Goal: Check status: Check status

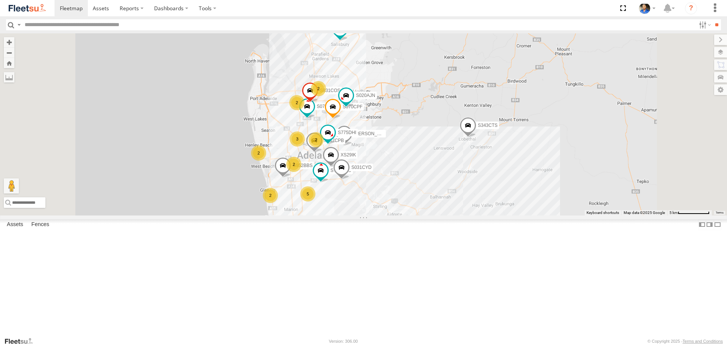
scroll to position [38, 0]
click at [0, 0] on div "S596CRY" at bounding box center [0, 0] width 0 height 0
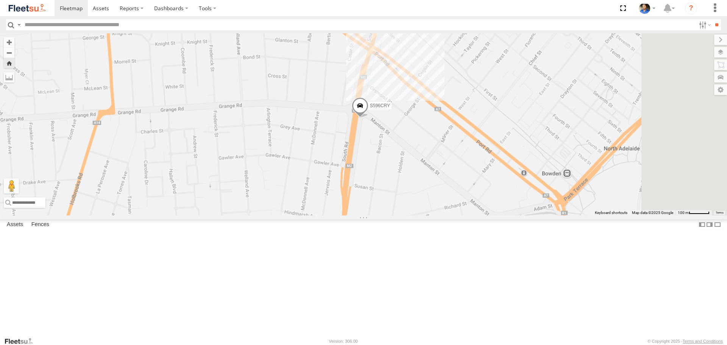
drag, startPoint x: 557, startPoint y: 199, endPoint x: 435, endPoint y: 191, distance: 121.8
click at [435, 191] on div "S596CRY" at bounding box center [363, 124] width 727 height 182
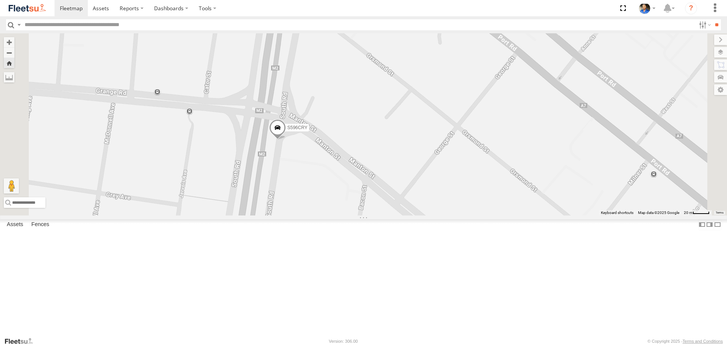
click at [286, 140] on span at bounding box center [277, 129] width 17 height 20
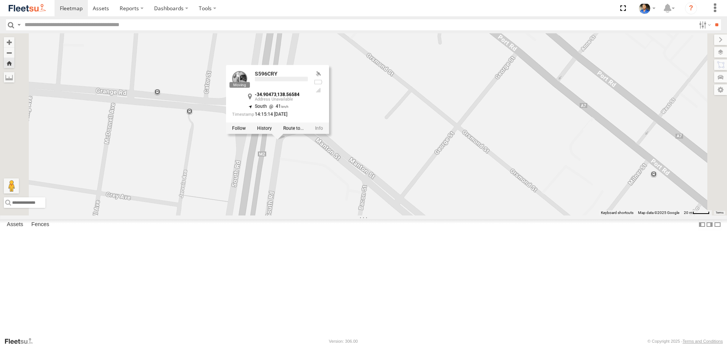
click at [483, 173] on div "S596CRY S596CRY -34.90473 , 138.56584 South 41 14:15:14 26/08/2025" at bounding box center [363, 124] width 727 height 182
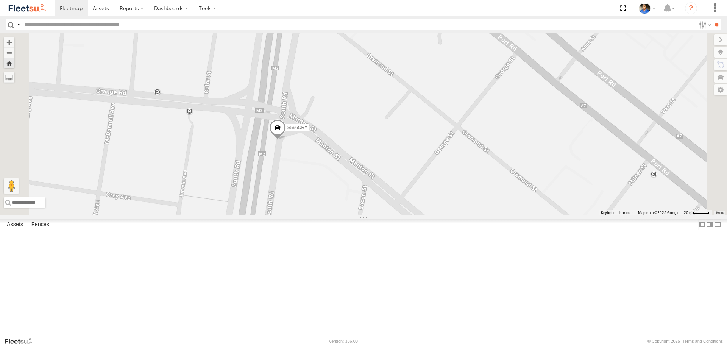
click at [286, 140] on span at bounding box center [277, 129] width 17 height 20
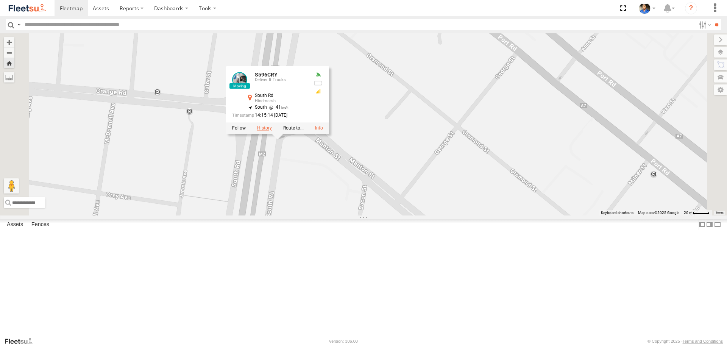
click at [272, 131] on label at bounding box center [264, 128] width 15 height 5
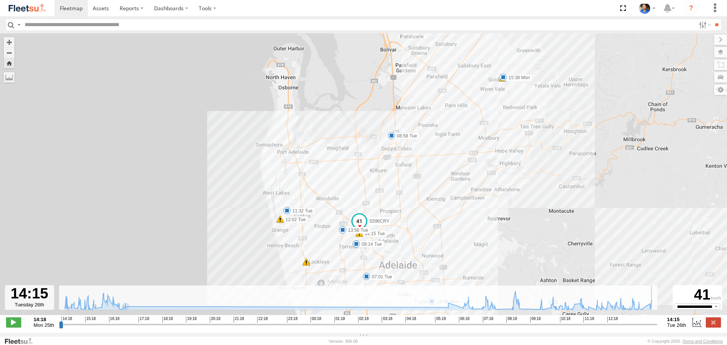
drag, startPoint x: 61, startPoint y: 329, endPoint x: 687, endPoint y: 315, distance: 626.6
click at [658, 321] on input "range" at bounding box center [358, 324] width 598 height 7
drag, startPoint x: 513, startPoint y: 231, endPoint x: 531, endPoint y: 197, distance: 39.0
click at [529, 197] on div "S596CRY 15:38 Mon 15:49 Mon 16:56 Mon 07:01 Tue 08:01 Tue 08:14 Tue 08:58 Tue 1…" at bounding box center [363, 178] width 727 height 290
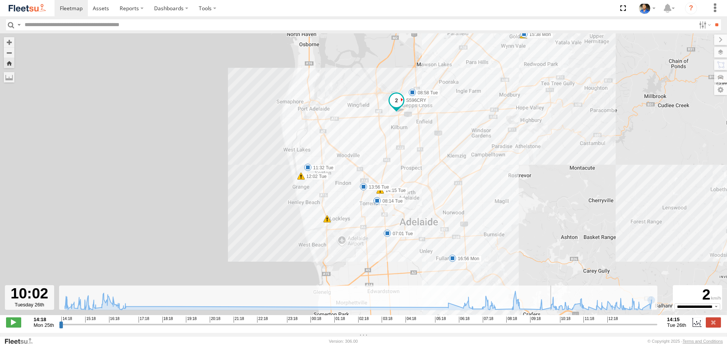
drag, startPoint x: 657, startPoint y: 330, endPoint x: 547, endPoint y: 307, distance: 112.5
click at [550, 321] on input "range" at bounding box center [358, 324] width 598 height 7
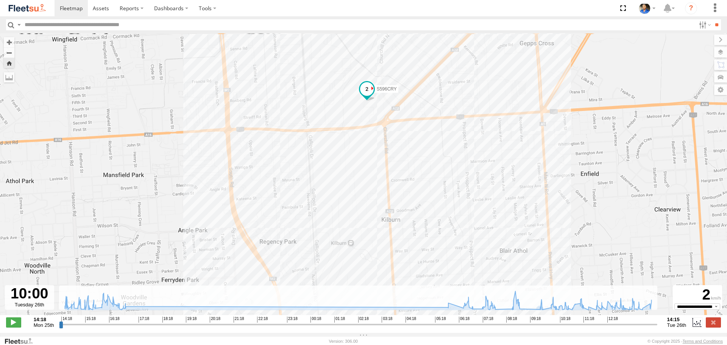
drag, startPoint x: 385, startPoint y: 117, endPoint x: 390, endPoint y: 150, distance: 33.3
click at [390, 150] on div "S596CRY 15:38 Mon 15:49 Mon 16:56 Mon 07:01 Tue 08:01 Tue 08:14 Tue 08:58 Tue 1…" at bounding box center [363, 178] width 727 height 290
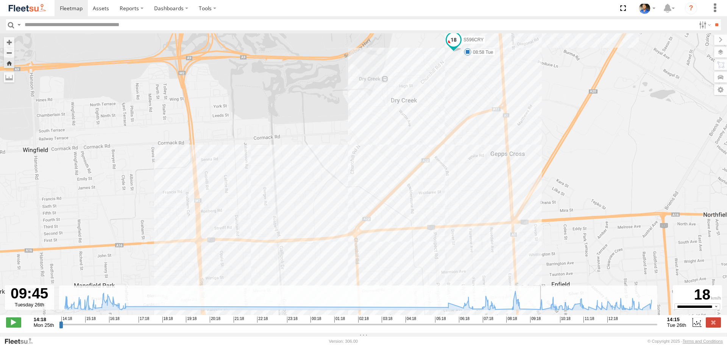
drag, startPoint x: 550, startPoint y: 328, endPoint x: 543, endPoint y: 327, distance: 7.0
click at [543, 327] on input "range" at bounding box center [358, 324] width 598 height 7
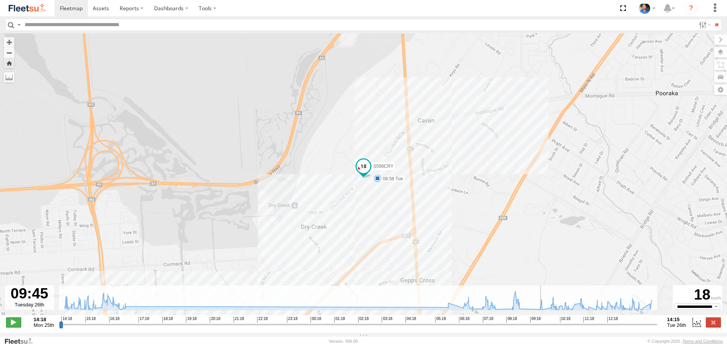
click at [10, 327] on span at bounding box center [13, 322] width 15 height 10
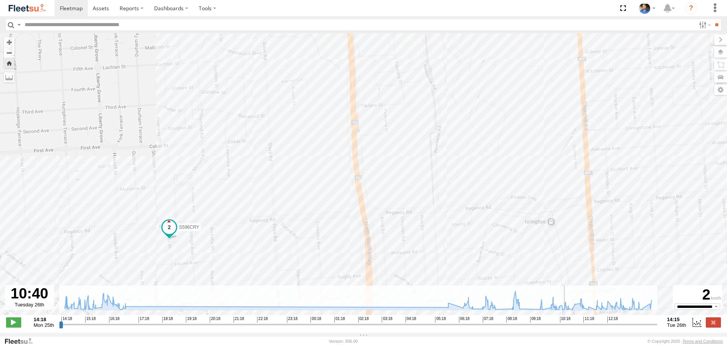
drag, startPoint x: 514, startPoint y: 163, endPoint x: 555, endPoint y: 113, distance: 64.8
click at [555, 113] on div "S596CRY 15:38 Mon 15:49 Mon 16:56 Mon 07:01 Tue 08:01 Tue 08:14 Tue 08:58 Tue 1…" at bounding box center [363, 178] width 727 height 290
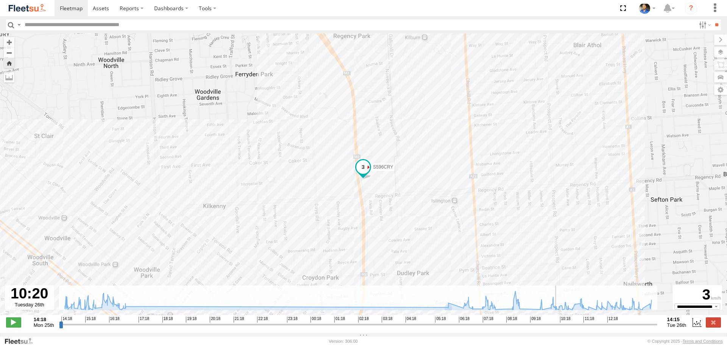
drag, startPoint x: 576, startPoint y: 331, endPoint x: 557, endPoint y: 332, distance: 19.3
click at [557, 328] on input "range" at bounding box center [358, 324] width 598 height 7
click at [20, 325] on span at bounding box center [13, 322] width 15 height 10
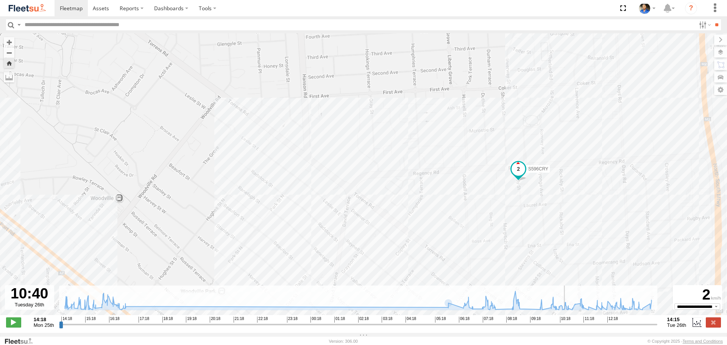
drag, startPoint x: 558, startPoint y: 331, endPoint x: 566, endPoint y: 329, distance: 8.2
click at [566, 328] on input "range" at bounding box center [358, 324] width 598 height 7
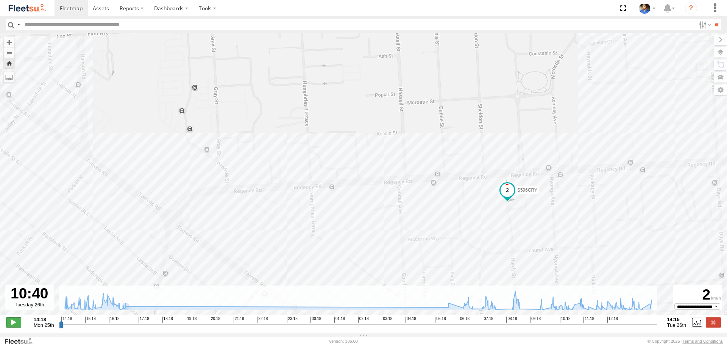
click at [12, 327] on span at bounding box center [13, 322] width 15 height 10
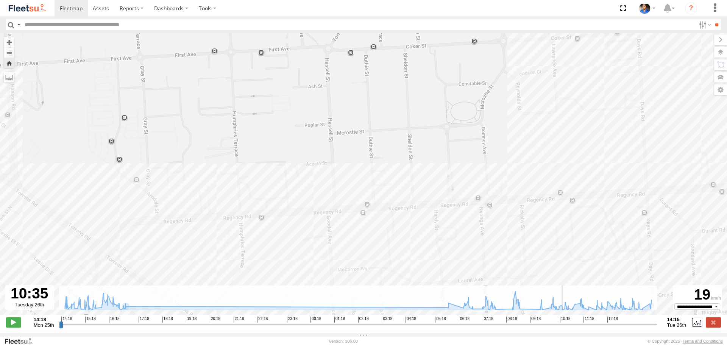
drag, startPoint x: 572, startPoint y: 329, endPoint x: 566, endPoint y: 329, distance: 6.1
click at [566, 328] on input "range" at bounding box center [358, 324] width 598 height 7
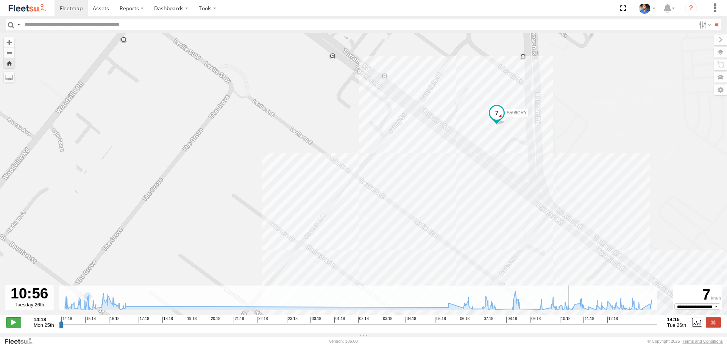
click at [13, 327] on span at bounding box center [13, 322] width 15 height 10
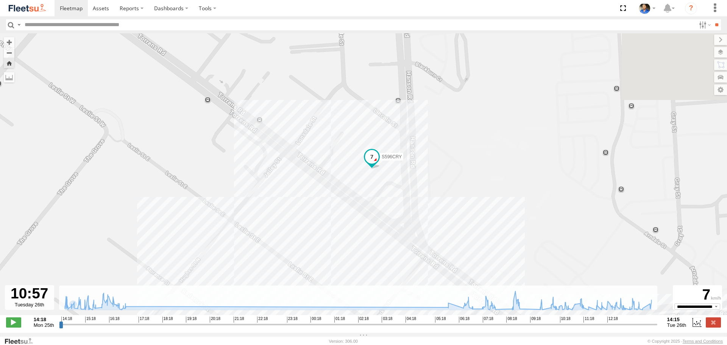
drag, startPoint x: 408, startPoint y: 182, endPoint x: 278, endPoint y: 228, distance: 137.0
click at [278, 228] on div "S596CRY 15:38 Mon 15:49 Mon 16:56 Mon 07:01 Tue 08:01 Tue 08:14 Tue 08:58 Tue 1…" at bounding box center [363, 178] width 727 height 290
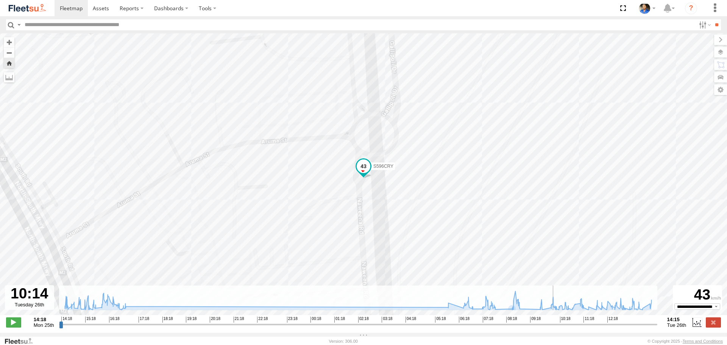
drag, startPoint x: 572, startPoint y: 328, endPoint x: 555, endPoint y: 334, distance: 17.2
click at [555, 328] on input "range" at bounding box center [358, 324] width 598 height 7
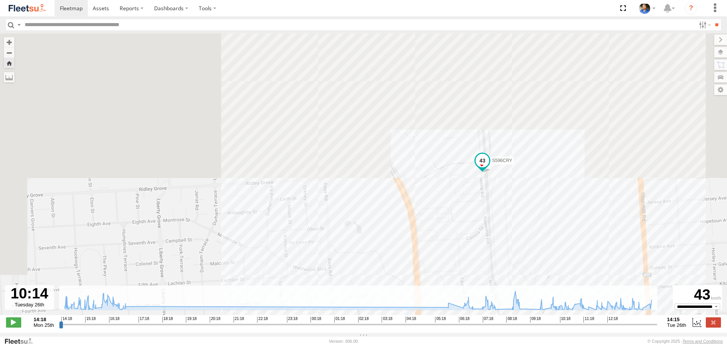
drag, startPoint x: 530, startPoint y: 209, endPoint x: 505, endPoint y: 152, distance: 63.3
click at [511, 155] on div "S596CRY 15:38 Mon 15:49 Mon 16:56 Mon 07:01 Tue 08:01 Tue 08:14 Tue 08:58 Tue 1…" at bounding box center [363, 178] width 727 height 290
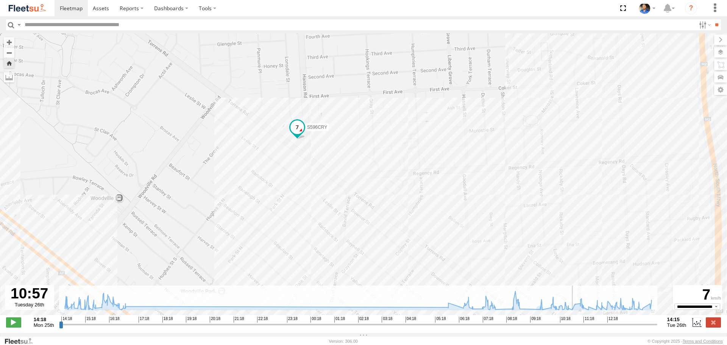
drag, startPoint x: 554, startPoint y: 327, endPoint x: 573, endPoint y: 323, distance: 19.7
click at [573, 323] on input "range" at bounding box center [358, 324] width 598 height 7
click at [19, 327] on span at bounding box center [13, 322] width 15 height 10
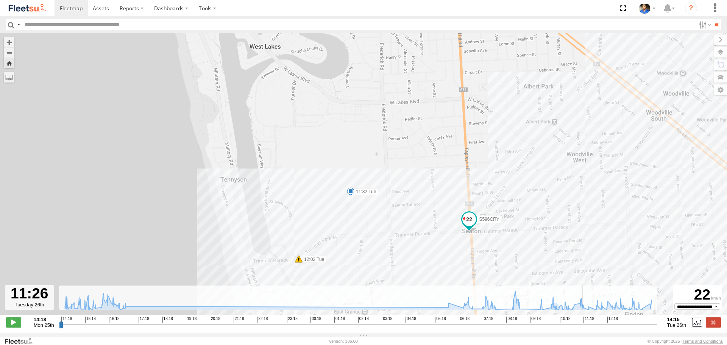
drag, startPoint x: 597, startPoint y: 331, endPoint x: 585, endPoint y: 330, distance: 12.1
click at [585, 328] on input "range" at bounding box center [358, 324] width 598 height 7
drag, startPoint x: 588, startPoint y: 332, endPoint x: 600, endPoint y: 327, distance: 12.6
click at [600, 327] on input "range" at bounding box center [358, 324] width 598 height 7
drag, startPoint x: 449, startPoint y: 204, endPoint x: 450, endPoint y: 184, distance: 19.3
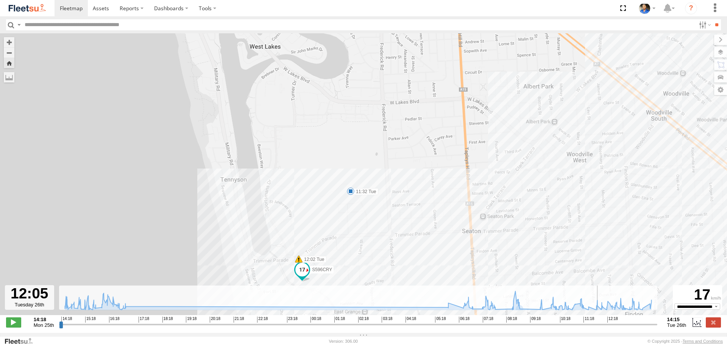
click at [450, 193] on div "S596CRY 15:38 Mon 15:49 Mon 16:56 Mon 07:01 Tue 08:01 Tue 08:14 Tue 08:58 Tue 1…" at bounding box center [363, 178] width 727 height 290
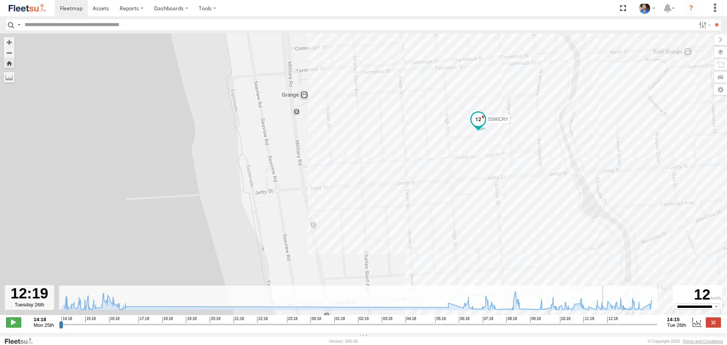
click at [16, 326] on span at bounding box center [13, 322] width 15 height 10
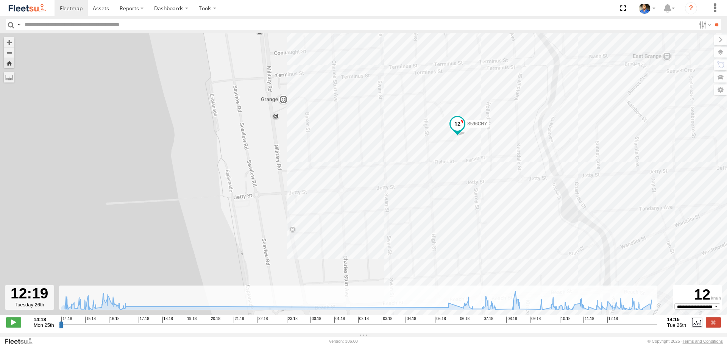
drag, startPoint x: 497, startPoint y: 166, endPoint x: 404, endPoint y: 184, distance: 94.9
click at [404, 184] on div "S596CRY 15:38 Mon 15:49 Mon 16:56 Mon 07:01 Tue 08:01 Tue 08:14 Tue 08:58 Tue 1…" at bounding box center [363, 178] width 727 height 290
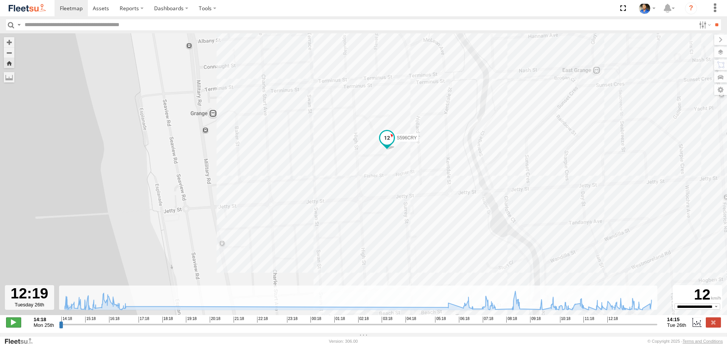
click at [12, 326] on span at bounding box center [13, 322] width 15 height 10
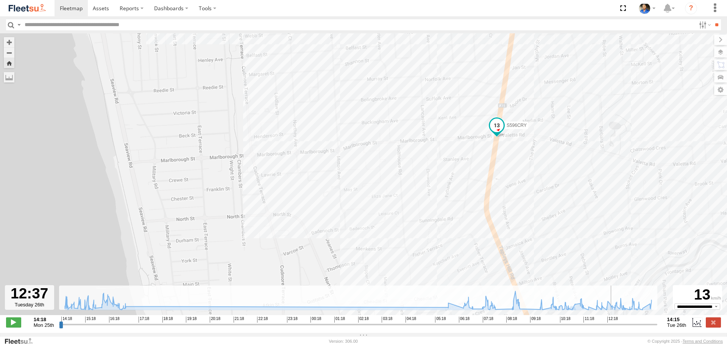
drag, startPoint x: 628, startPoint y: 223, endPoint x: 572, endPoint y: 165, distance: 80.1
click at [591, 178] on div "S596CRY 15:38 Mon 15:49 Mon 16:56 Mon 07:01 Tue 08:01 Tue 08:14 Tue 08:58 Tue 1…" at bounding box center [363, 178] width 727 height 290
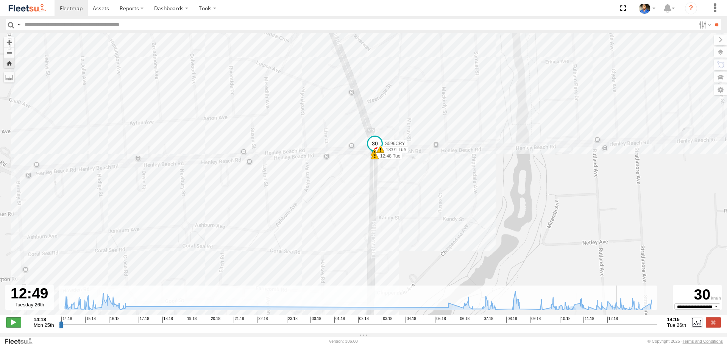
click at [14, 327] on span at bounding box center [13, 322] width 15 height 10
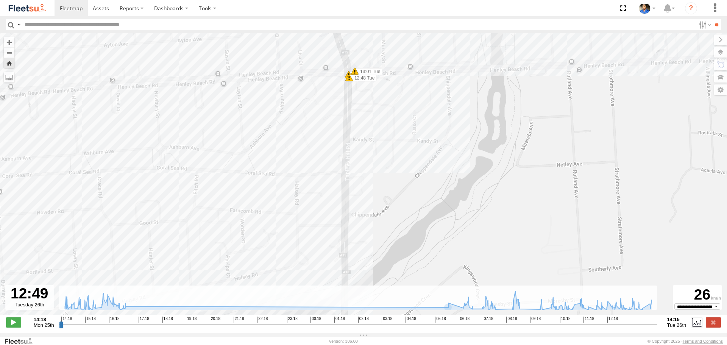
drag, startPoint x: 459, startPoint y: 133, endPoint x: 431, endPoint y: 347, distance: 215.0
click at [431, 345] on html at bounding box center [363, 172] width 727 height 345
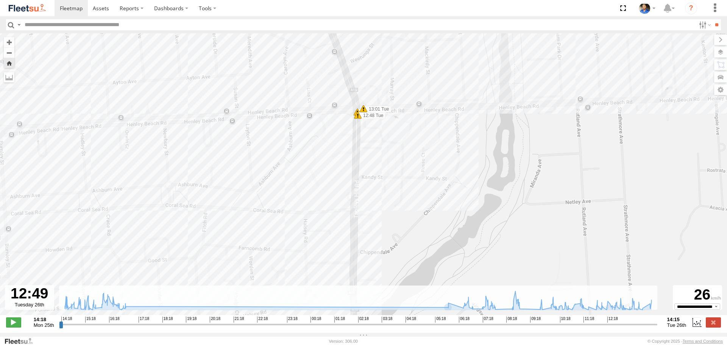
drag, startPoint x: 421, startPoint y: 181, endPoint x: 432, endPoint y: 225, distance: 45.4
click at [432, 225] on div "S596CRY 15:38 Mon 15:49 Mon 16:56 Mon 07:01 Tue 08:01 Tue 08:14 Tue 08:58 Tue 1…" at bounding box center [363, 178] width 727 height 290
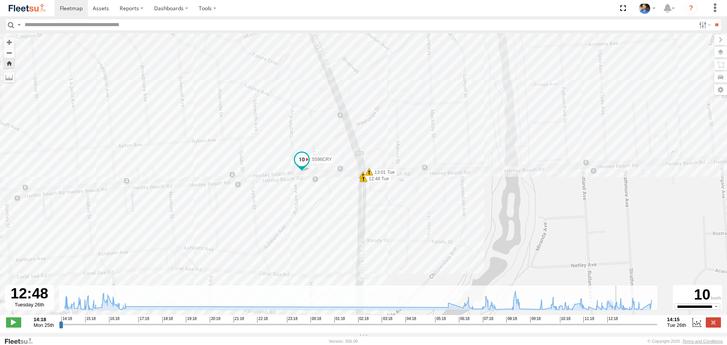
click at [619, 328] on input "range" at bounding box center [358, 324] width 598 height 7
click at [10, 325] on span at bounding box center [13, 322] width 15 height 10
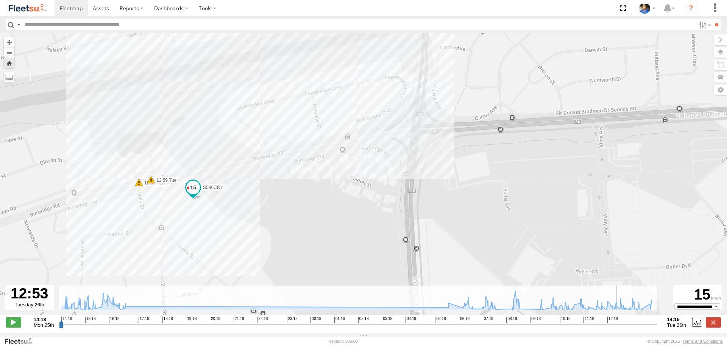
drag, startPoint x: 256, startPoint y: 183, endPoint x: 280, endPoint y: 158, distance: 34.3
click at [279, 159] on div "S596CRY 15:38 Mon 15:49 Mon 16:56 Mon 07:01 Tue 08:01 Tue 08:14 Tue 08:58 Tue 1…" at bounding box center [363, 178] width 727 height 290
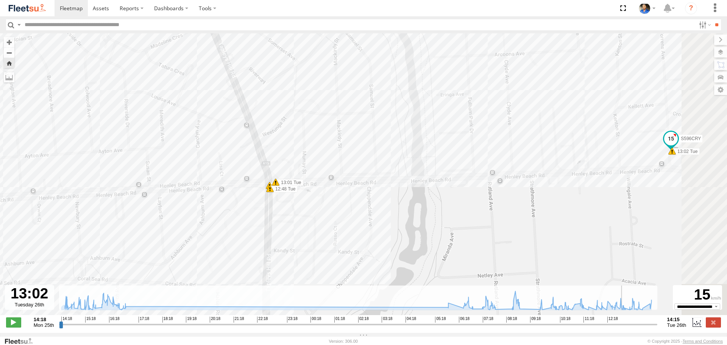
click at [18, 321] on span at bounding box center [13, 322] width 15 height 10
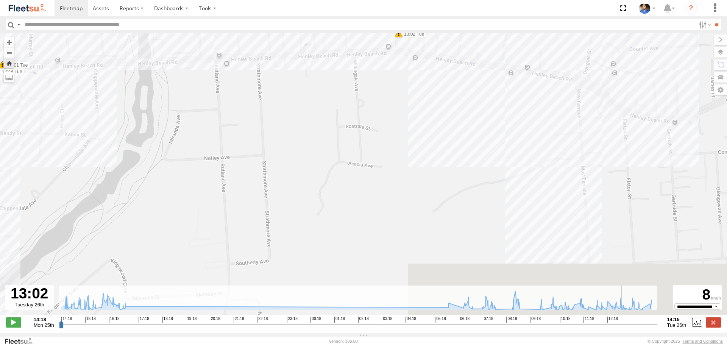
drag, startPoint x: 200, startPoint y: 232, endPoint x: 378, endPoint y: 34, distance: 266.3
click at [417, 0] on html at bounding box center [363, 172] width 727 height 345
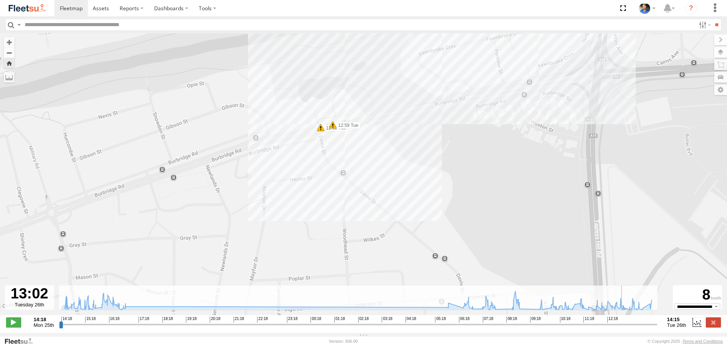
drag, startPoint x: 305, startPoint y: 140, endPoint x: 349, endPoint y: 85, distance: 70.8
click at [349, 85] on div "S596CRY 15:38 Mon 15:49 Mon 16:56 Mon 07:01 Tue 08:01 Tue 08:14 Tue 08:58 Tue 1…" at bounding box center [363, 178] width 727 height 290
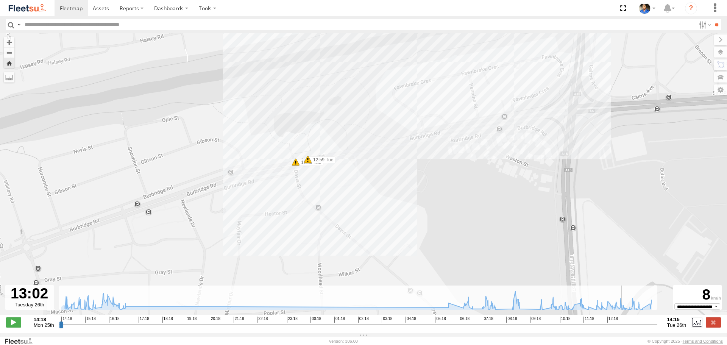
drag, startPoint x: 500, startPoint y: 151, endPoint x: 478, endPoint y: 180, distance: 36.0
click at [478, 180] on div "S596CRY 15:38 Mon 15:49 Mon 16:56 Mon 07:01 Tue 08:01 Tue 08:14 Tue 08:58 Tue 1…" at bounding box center [363, 178] width 727 height 290
click at [15, 326] on span at bounding box center [13, 322] width 15 height 10
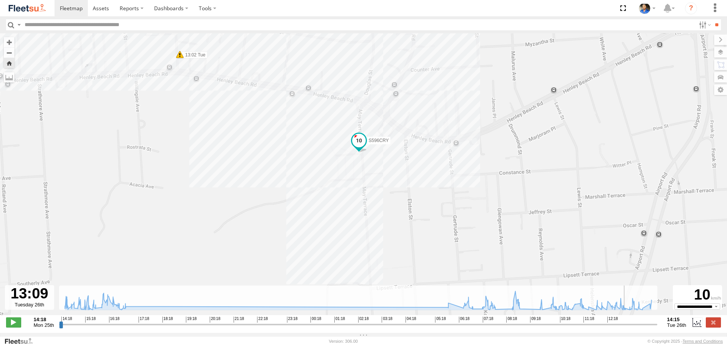
drag, startPoint x: 14, startPoint y: 326, endPoint x: 35, endPoint y: 310, distance: 27.0
click at [14, 326] on span at bounding box center [13, 322] width 15 height 10
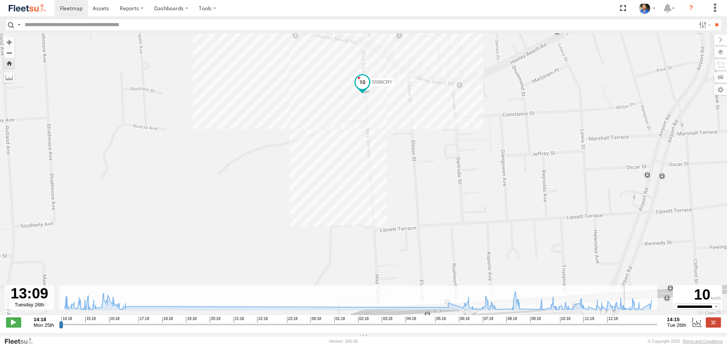
drag, startPoint x: 273, startPoint y: 208, endPoint x: 271, endPoint y: 139, distance: 69.0
click at [271, 139] on div "S596CRY 15:38 Mon 15:49 Mon 16:56 Mon 07:01 Tue 08:01 Tue 08:14 Tue 08:58 Tue 1…" at bounding box center [363, 178] width 727 height 290
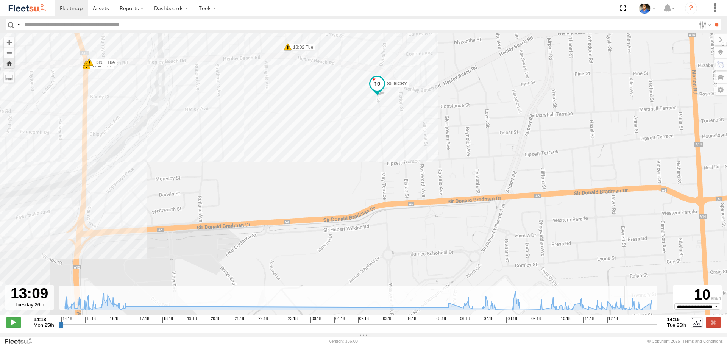
drag, startPoint x: 416, startPoint y: 74, endPoint x: 415, endPoint y: 153, distance: 79.5
click at [415, 153] on div "S596CRY 15:38 Mon 15:49 Mon 16:56 Mon 07:01 Tue 08:01 Tue 08:14 Tue 08:58 Tue 1…" at bounding box center [363, 178] width 727 height 290
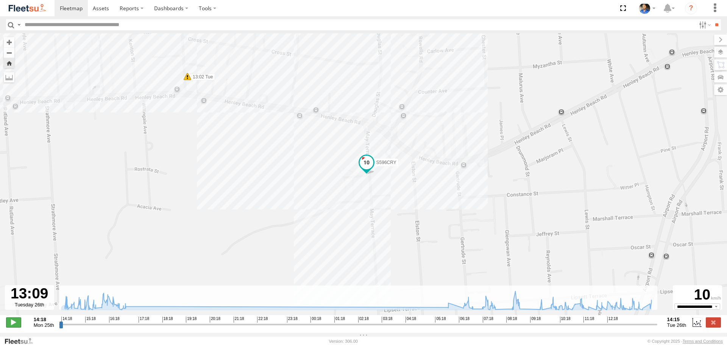
click at [10, 325] on span at bounding box center [13, 322] width 15 height 10
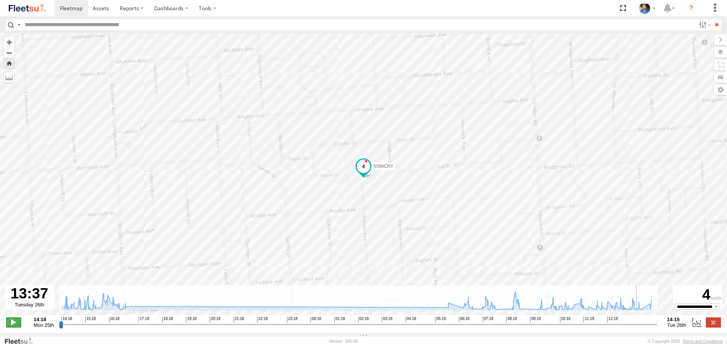
click at [9, 323] on span at bounding box center [13, 322] width 15 height 10
drag, startPoint x: 321, startPoint y: 248, endPoint x: 282, endPoint y: 172, distance: 85.7
click at [282, 172] on div "S596CRY 15:38 Mon 15:49 Mon 16:56 Mon 07:01 Tue 08:01 Tue 08:14 Tue 08:58 Tue 1…" at bounding box center [363, 178] width 727 height 290
click at [11, 327] on span at bounding box center [13, 322] width 15 height 10
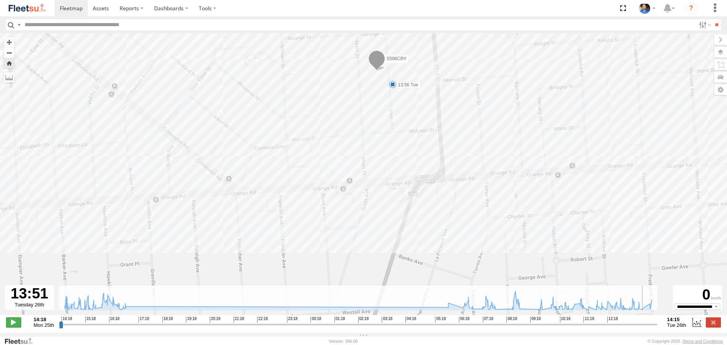
click at [16, 326] on span at bounding box center [13, 322] width 15 height 10
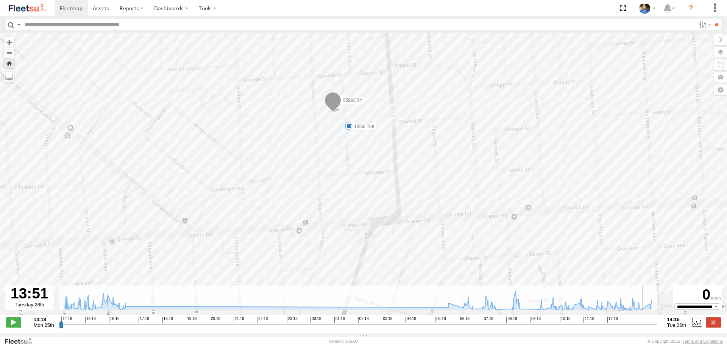
drag, startPoint x: 484, startPoint y: 144, endPoint x: 449, endPoint y: 170, distance: 42.8
click at [449, 170] on div "S596CRY 15:38 Mon 15:49 Mon 16:56 Mon 07:01 Tue 08:01 Tue 08:14 Tue 08:58 Tue 1…" at bounding box center [363, 178] width 727 height 290
click at [17, 327] on span at bounding box center [13, 322] width 15 height 10
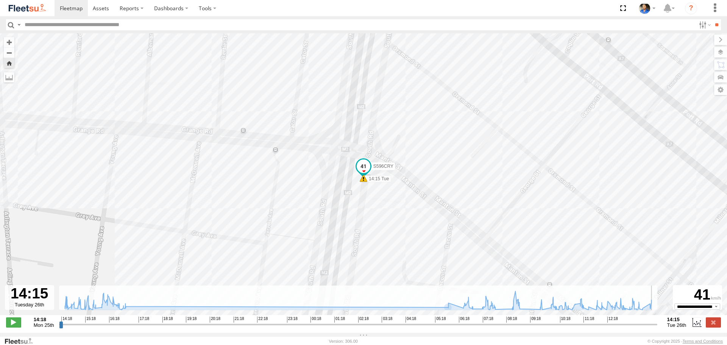
drag, startPoint x: 656, startPoint y: 328, endPoint x: 626, endPoint y: 325, distance: 29.6
click at [654, 326] on input "range" at bounding box center [358, 324] width 598 height 7
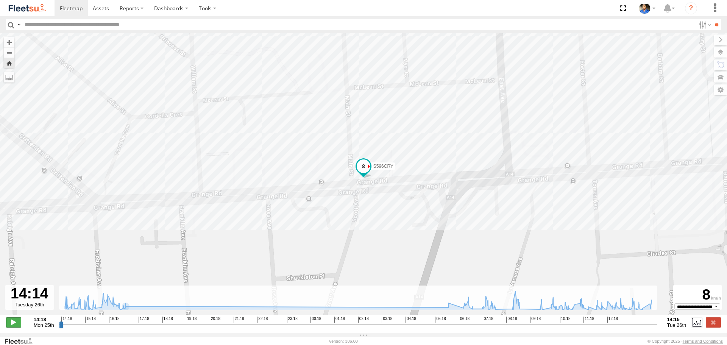
click at [14, 323] on span at bounding box center [13, 322] width 15 height 10
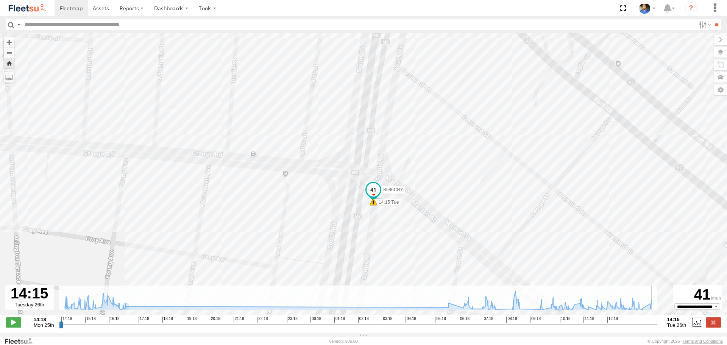
drag, startPoint x: 419, startPoint y: 219, endPoint x: 434, endPoint y: 170, distance: 50.8
click at [434, 171] on div "S596CRY 15:38 Mon 15:49 Mon 16:56 Mon 07:01 Tue 08:01 Tue 08:14 Tue 08:58 Tue 1…" at bounding box center [363, 178] width 727 height 290
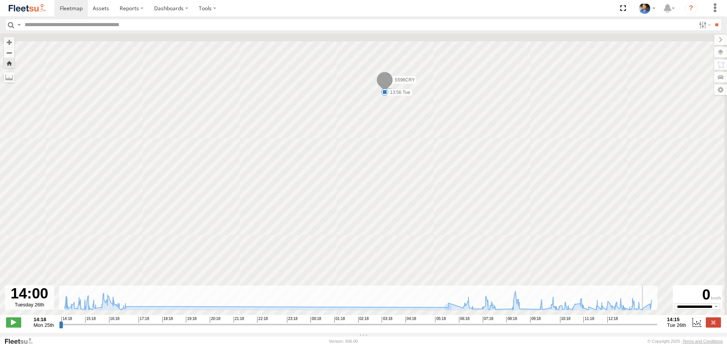
drag, startPoint x: 655, startPoint y: 327, endPoint x: 649, endPoint y: 327, distance: 6.4
click at [649, 327] on input "range" at bounding box center [358, 324] width 598 height 7
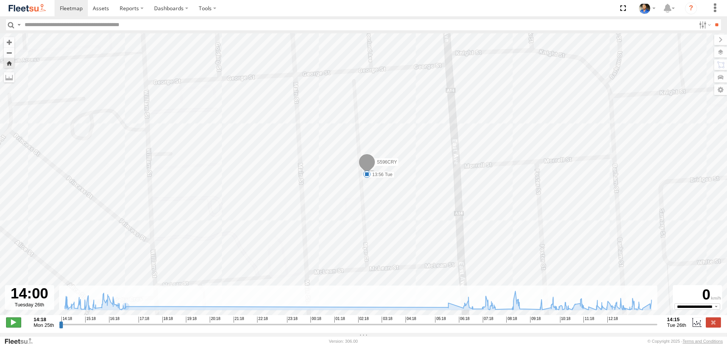
click at [16, 326] on span at bounding box center [13, 322] width 15 height 10
drag, startPoint x: 594, startPoint y: 212, endPoint x: 542, endPoint y: 141, distance: 88.2
click at [558, 156] on div "S596CRY 15:38 Mon 15:49 Mon 16:56 Mon 07:01 Tue 08:01 Tue 08:14 Tue 08:58 Tue 1…" at bounding box center [363, 178] width 727 height 290
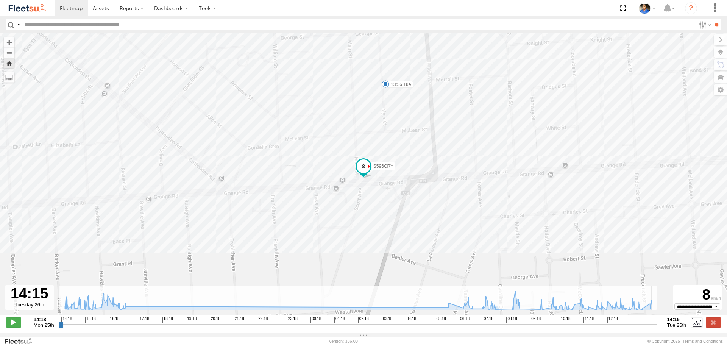
type input "**********"
click at [655, 326] on input "range" at bounding box center [358, 324] width 598 height 7
click at [30, 3] on img at bounding box center [27, 8] width 39 height 10
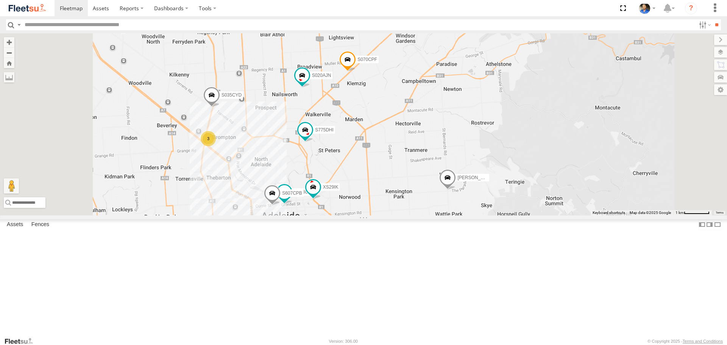
drag, startPoint x: 464, startPoint y: 234, endPoint x: 471, endPoint y: 225, distance: 11.7
click at [469, 215] on div "S145DFJ S343CTS S020AJN S596CRY S959CNB DD067S MERC S070CPF S253CZS S662CKG S77…" at bounding box center [363, 124] width 727 height 182
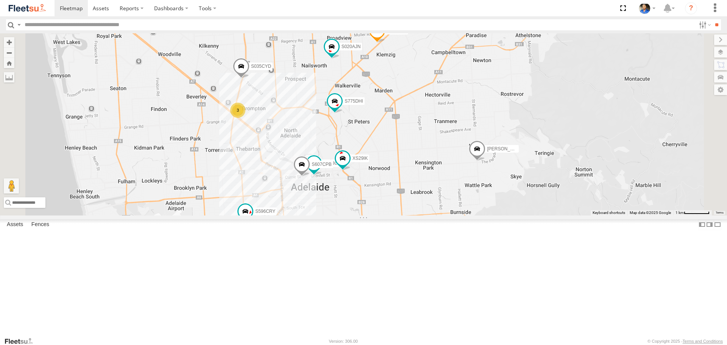
drag, startPoint x: 447, startPoint y: 284, endPoint x: 507, endPoint y: 250, distance: 69.2
click at [506, 215] on div "S145DFJ S343CTS S020AJN S596CRY S959CNB DD067S MERC S070CPF S253CZS S662CKG S77…" at bounding box center [363, 124] width 727 height 182
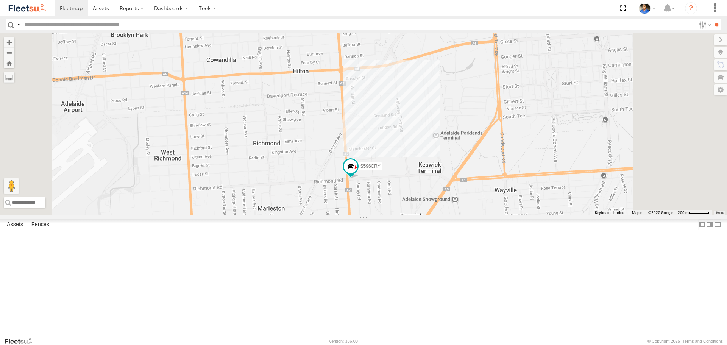
drag, startPoint x: 390, startPoint y: 264, endPoint x: 410, endPoint y: 230, distance: 39.5
click at [409, 215] on div "S145DFJ S343CTS S020AJN S596CRY S959CNB DD067S MERC S070CPF S253CZS S662CKG S77…" at bounding box center [363, 124] width 727 height 182
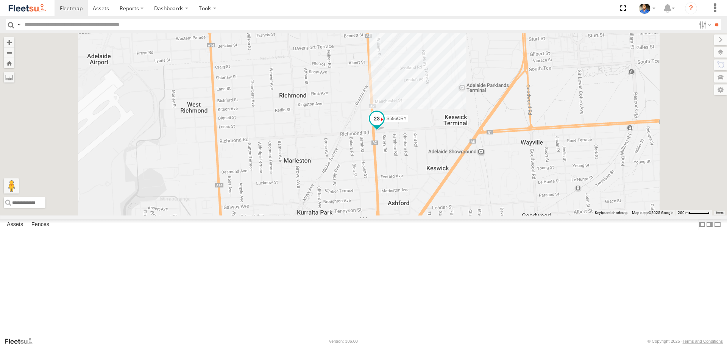
click at [384, 126] on span at bounding box center [377, 119] width 14 height 14
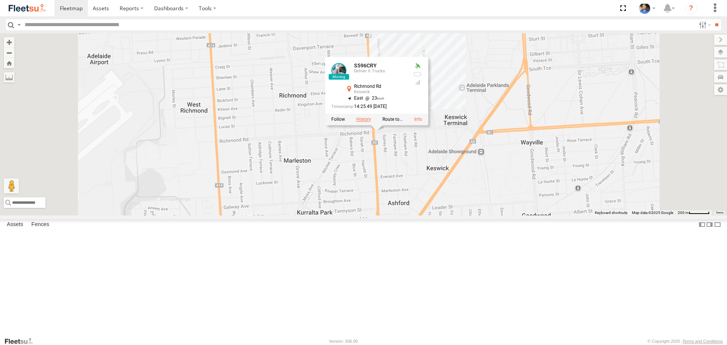
click at [371, 122] on label at bounding box center [363, 119] width 15 height 5
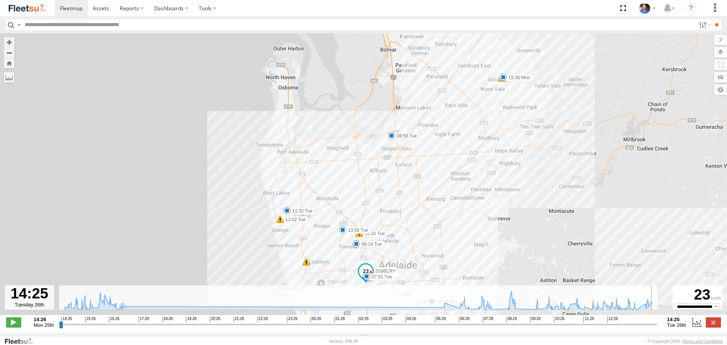
drag, startPoint x: 61, startPoint y: 329, endPoint x: 358, endPoint y: 256, distance: 305.8
click at [658, 327] on input "range" at bounding box center [358, 324] width 598 height 7
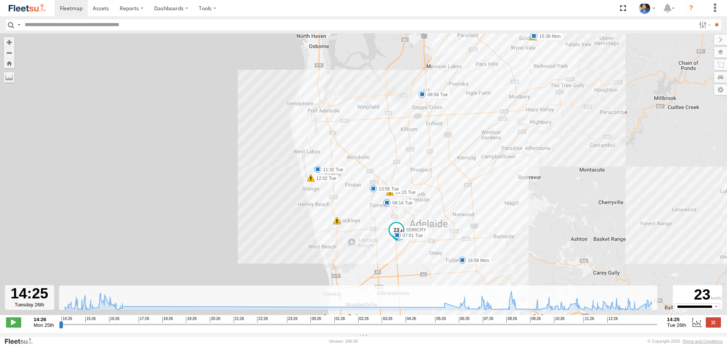
drag, startPoint x: 395, startPoint y: 204, endPoint x: 406, endPoint y: 178, distance: 28.2
click at [406, 200] on label "08:14 Tue" at bounding box center [401, 203] width 28 height 7
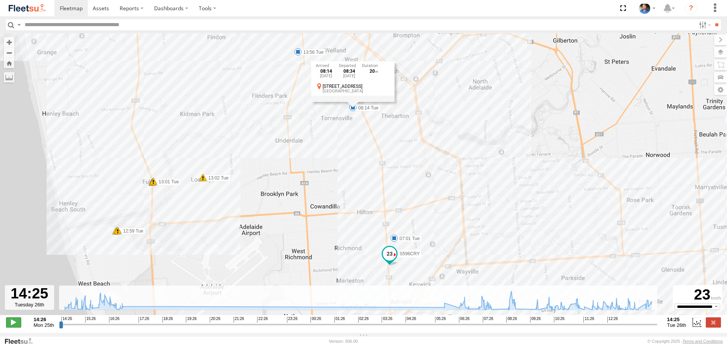
click at [17, 326] on span at bounding box center [13, 322] width 15 height 10
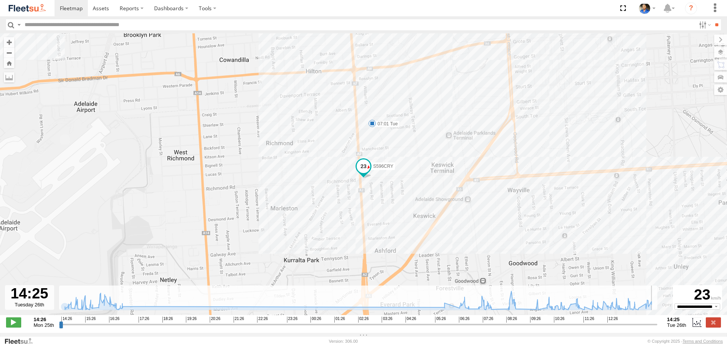
drag, startPoint x: 65, startPoint y: 330, endPoint x: 709, endPoint y: 349, distance: 644.6
click at [658, 328] on input "range" at bounding box center [358, 324] width 598 height 7
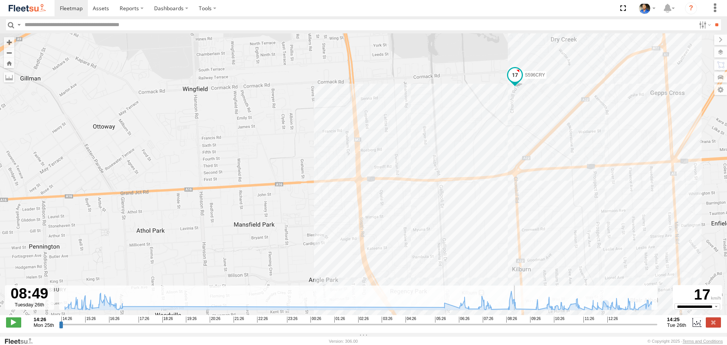
drag, startPoint x: 656, startPoint y: 330, endPoint x: 516, endPoint y: 318, distance: 140.2
click at [516, 321] on input "range" at bounding box center [358, 324] width 598 height 7
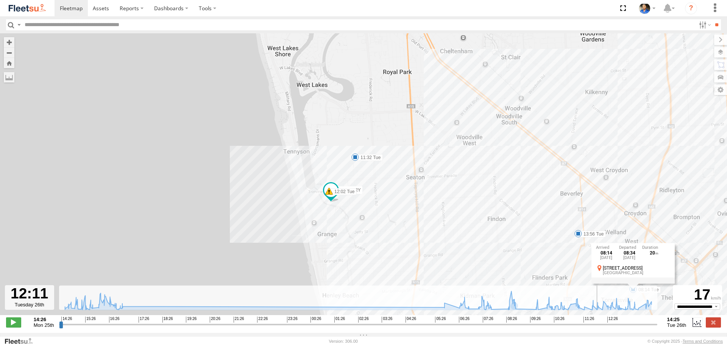
drag, startPoint x: 515, startPoint y: 330, endPoint x: 598, endPoint y: 322, distance: 83.0
click at [600, 321] on input "range" at bounding box center [358, 324] width 598 height 7
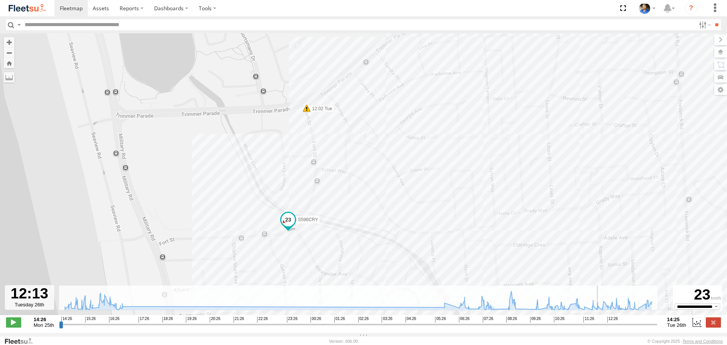
click at [600, 328] on input "range" at bounding box center [358, 324] width 598 height 7
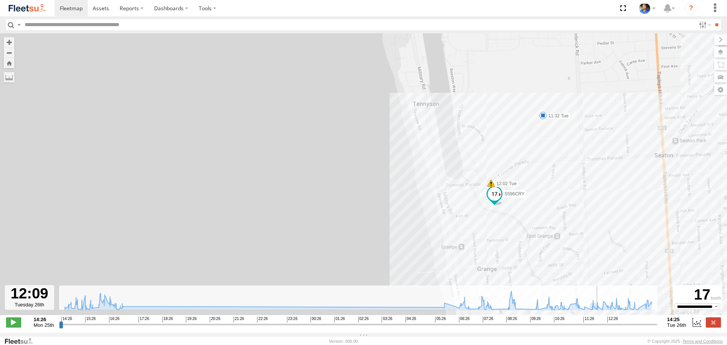
click at [599, 328] on input "range" at bounding box center [358, 324] width 598 height 7
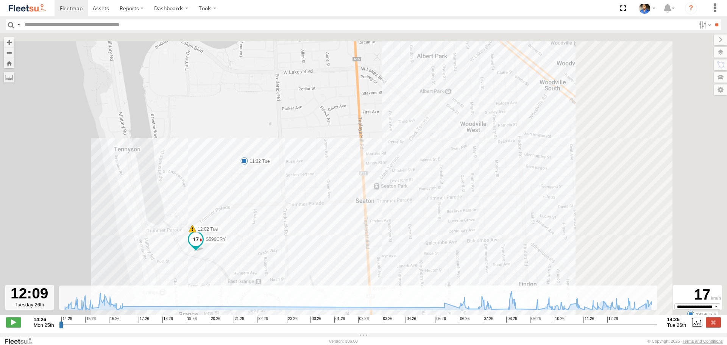
drag, startPoint x: 548, startPoint y: 239, endPoint x: 345, endPoint y: 159, distance: 218.4
click at [305, 275] on div "S596CRY 15:38 Mon 15:49 Mon 16:56 Mon 07:01 Tue 08:01 Tue 08:14 Tue 08:58 Tue 1…" at bounding box center [363, 178] width 727 height 290
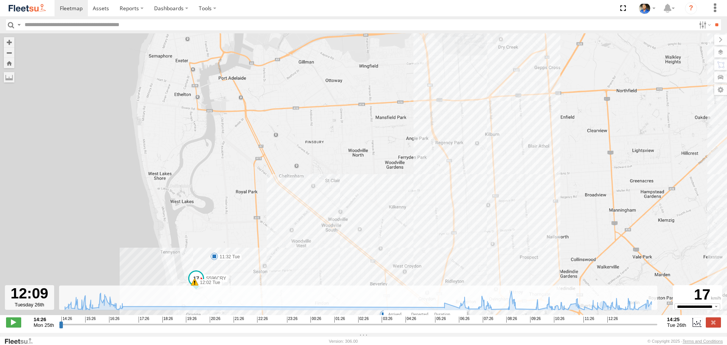
drag, startPoint x: 523, startPoint y: 119, endPoint x: 531, endPoint y: 183, distance: 64.6
click at [531, 183] on div "S596CRY 15:38 Mon 15:49 Mon 16:56 Mon 07:01 Tue 08:01 Tue 08:14 Tue 08:58 Tue 1…" at bounding box center [363, 178] width 727 height 290
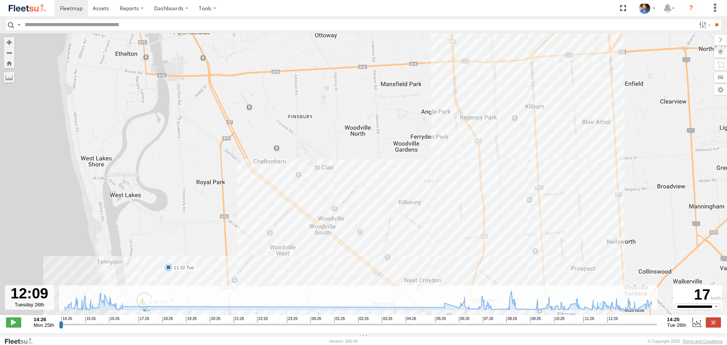
drag, startPoint x: 447, startPoint y: 245, endPoint x: 449, endPoint y: 217, distance: 28.5
click at [449, 217] on div "S596CRY 15:38 Mon 15:49 Mon 16:56 Mon 07:01 Tue 08:01 Tue 08:14 Tue 08:58 Tue 1…" at bounding box center [363, 178] width 727 height 290
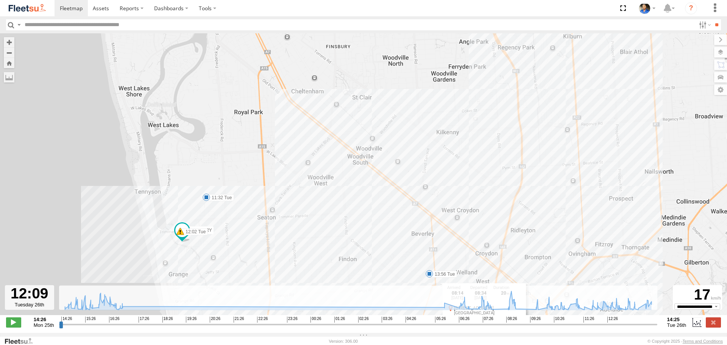
drag, startPoint x: 414, startPoint y: 255, endPoint x: 451, endPoint y: 198, distance: 68.3
click at [451, 198] on div "S596CRY 15:38 Mon 15:49 Mon 16:56 Mon 07:01 Tue 08:01 Tue 08:14 Tue 08:58 Tue 1…" at bounding box center [363, 178] width 727 height 290
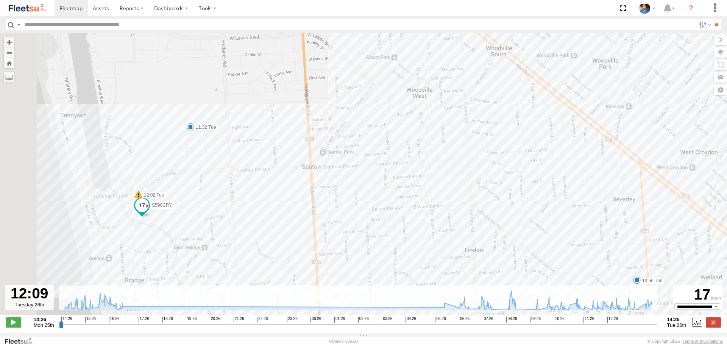
drag, startPoint x: 267, startPoint y: 178, endPoint x: 353, endPoint y: 103, distance: 114.1
click at [353, 103] on div "S596CRY 15:38 Mon 15:49 Mon 16:56 Mon 07:01 Tue 08:01 Tue 08:14 Tue 08:58 Tue 1…" at bounding box center [363, 178] width 727 height 290
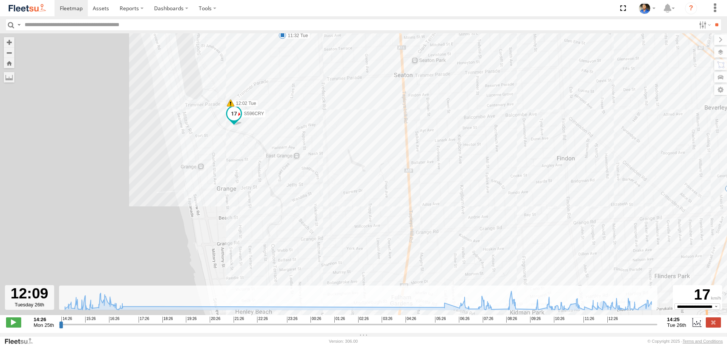
drag, startPoint x: 319, startPoint y: 158, endPoint x: 310, endPoint y: 174, distance: 19.0
click at [320, 157] on div "S596CRY 15:38 Mon 15:49 Mon 16:56 Mon 07:01 Tue 08:01 Tue 08:14 Tue 08:58 Tue 1…" at bounding box center [363, 178] width 727 height 290
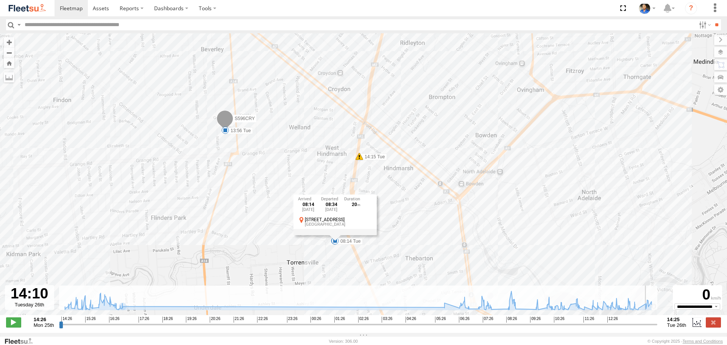
drag, startPoint x: 598, startPoint y: 329, endPoint x: 648, endPoint y: 333, distance: 50.5
click at [648, 328] on input "range" at bounding box center [358, 324] width 598 height 7
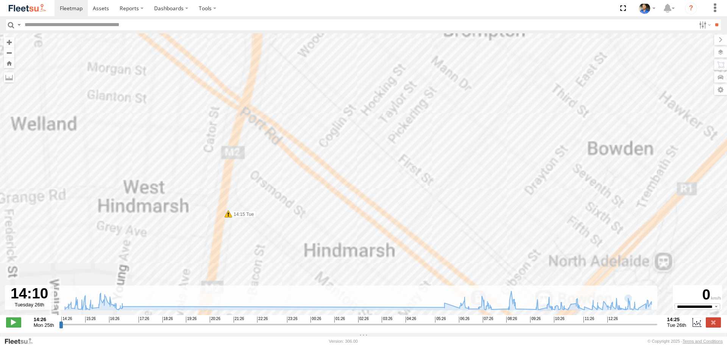
drag, startPoint x: 395, startPoint y: 194, endPoint x: 471, endPoint y: 168, distance: 80.3
click at [469, 169] on div "S596CRY 15:38 Mon 15:49 Mon 16:56 Mon 07:01 Tue 08:01 Tue 08:14 Tue 08:58 Tue 1…" at bounding box center [363, 178] width 727 height 290
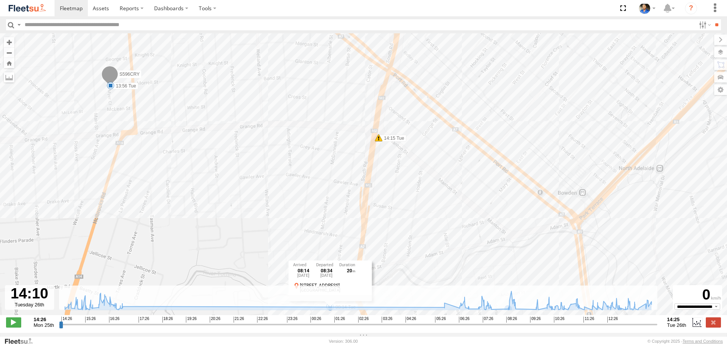
drag, startPoint x: 500, startPoint y: 261, endPoint x: 494, endPoint y: 226, distance: 35.7
click at [494, 226] on div "S596CRY 15:38 Mon 15:49 Mon 16:56 Mon 07:01 Tue 08:01 Tue 08:14 Tue 08:58 Tue 1…" at bounding box center [363, 178] width 727 height 290
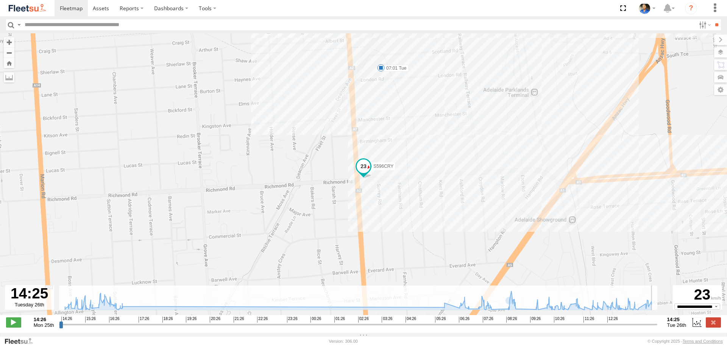
drag, startPoint x: 648, startPoint y: 330, endPoint x: 707, endPoint y: 326, distance: 59.2
type input "**********"
click at [658, 326] on input "range" at bounding box center [358, 324] width 598 height 7
drag, startPoint x: 14, startPoint y: 10, endPoint x: 102, endPoint y: 36, distance: 91.3
click at [14, 10] on img at bounding box center [27, 8] width 39 height 10
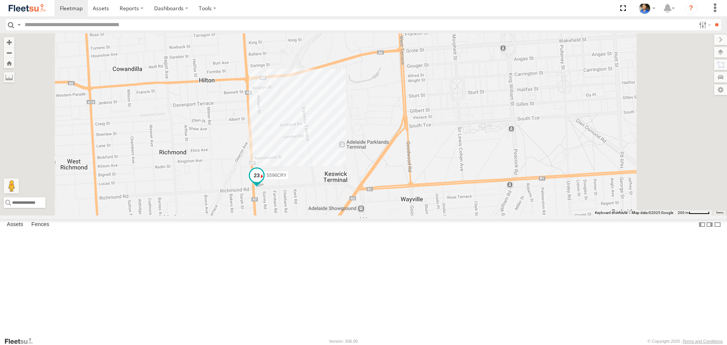
click at [264, 183] on span at bounding box center [257, 176] width 14 height 14
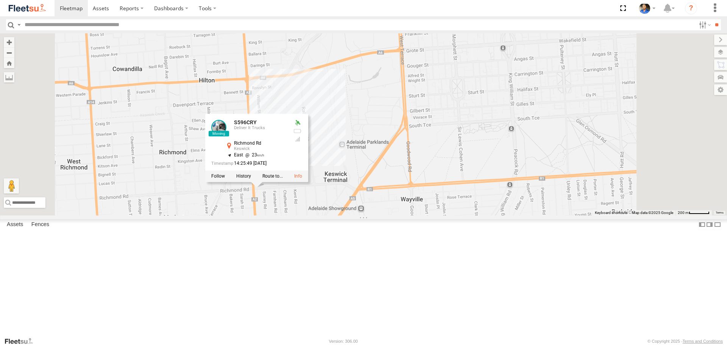
click at [25, 8] on img at bounding box center [27, 8] width 39 height 10
